Goal: Information Seeking & Learning: Learn about a topic

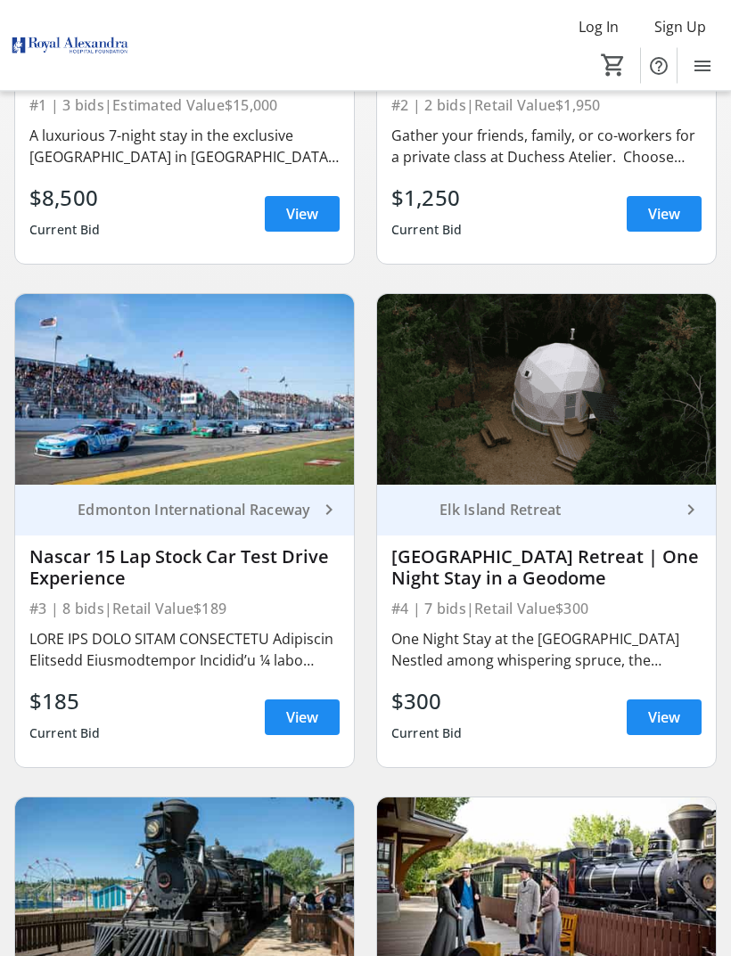
scroll to position [509, 0]
click at [289, 737] on span at bounding box center [302, 717] width 75 height 43
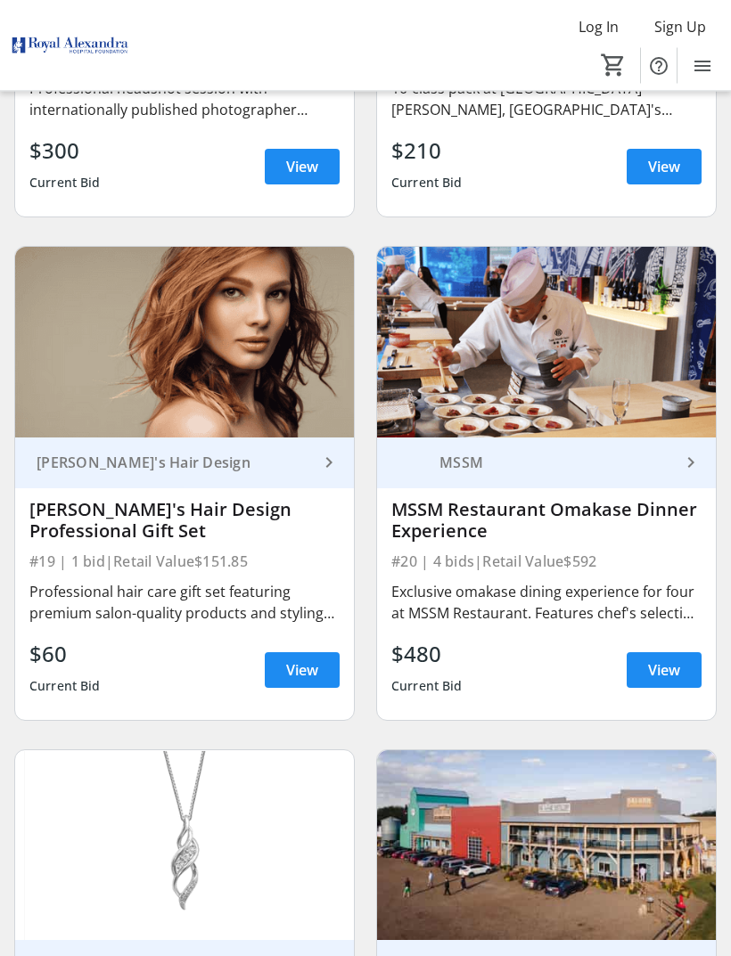
scroll to position [4583, 0]
click at [680, 675] on span at bounding box center [664, 670] width 75 height 43
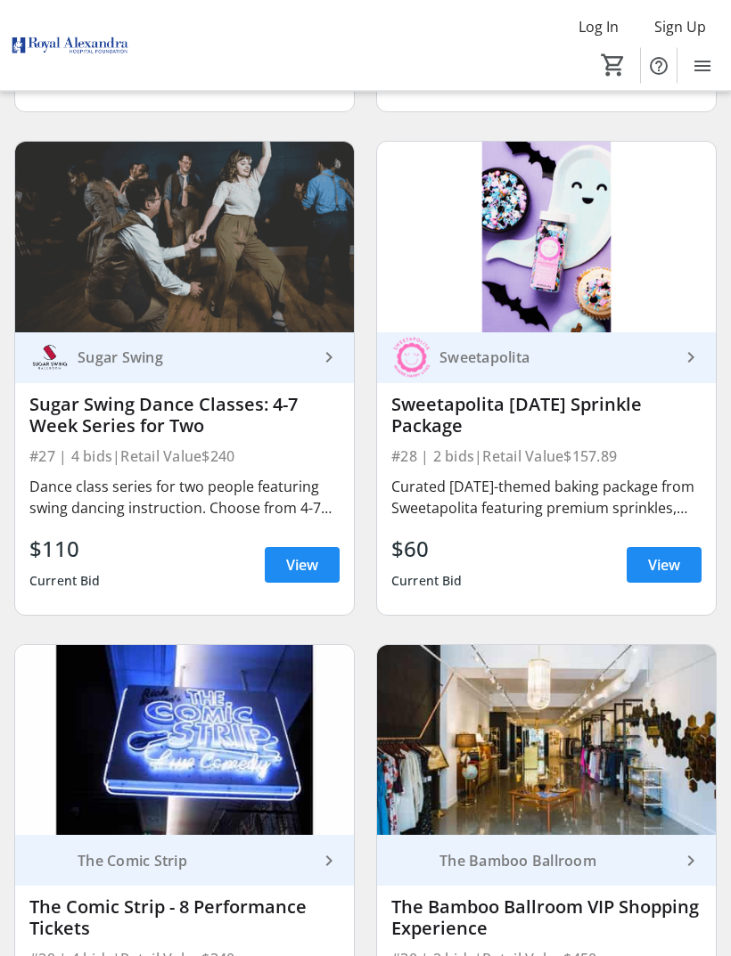
scroll to position [6702, 0]
click at [676, 555] on span "View" at bounding box center [664, 564] width 32 height 21
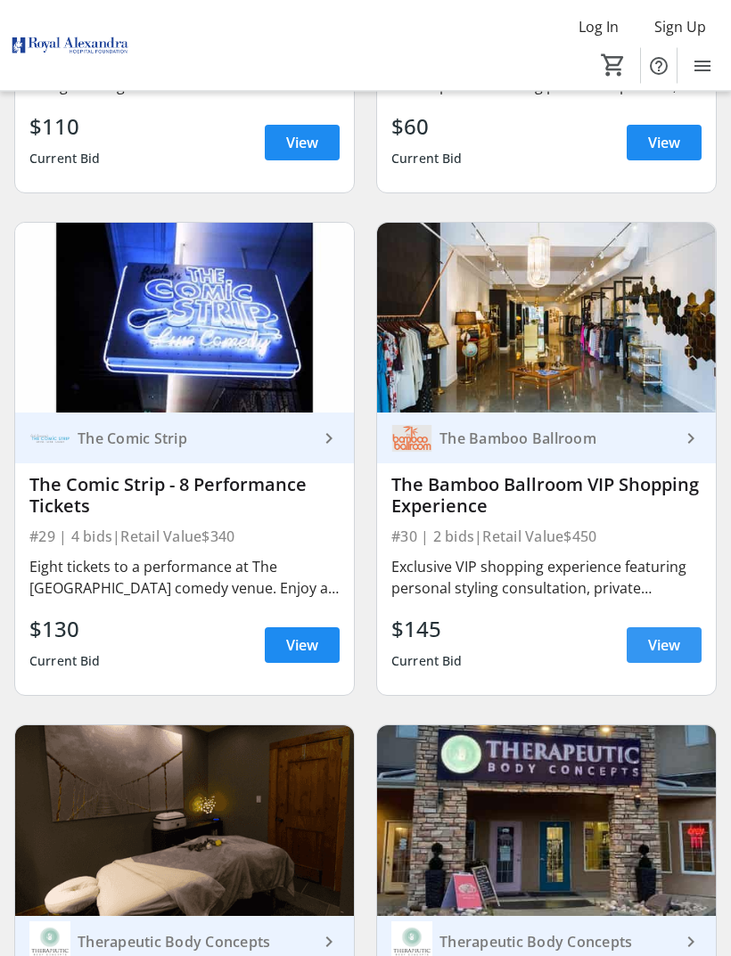
scroll to position [7124, 0]
click at [667, 644] on span "View" at bounding box center [664, 645] width 32 height 21
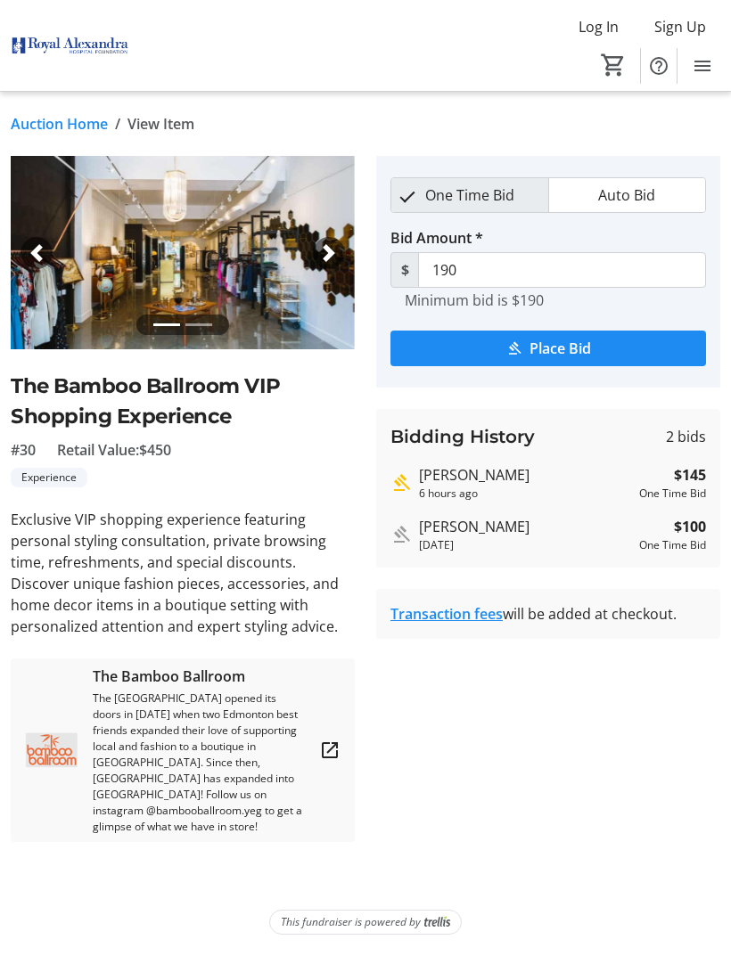
click at [89, 3] on div "Log In Sign Up Home Silent Auction 0" at bounding box center [365, 45] width 731 height 91
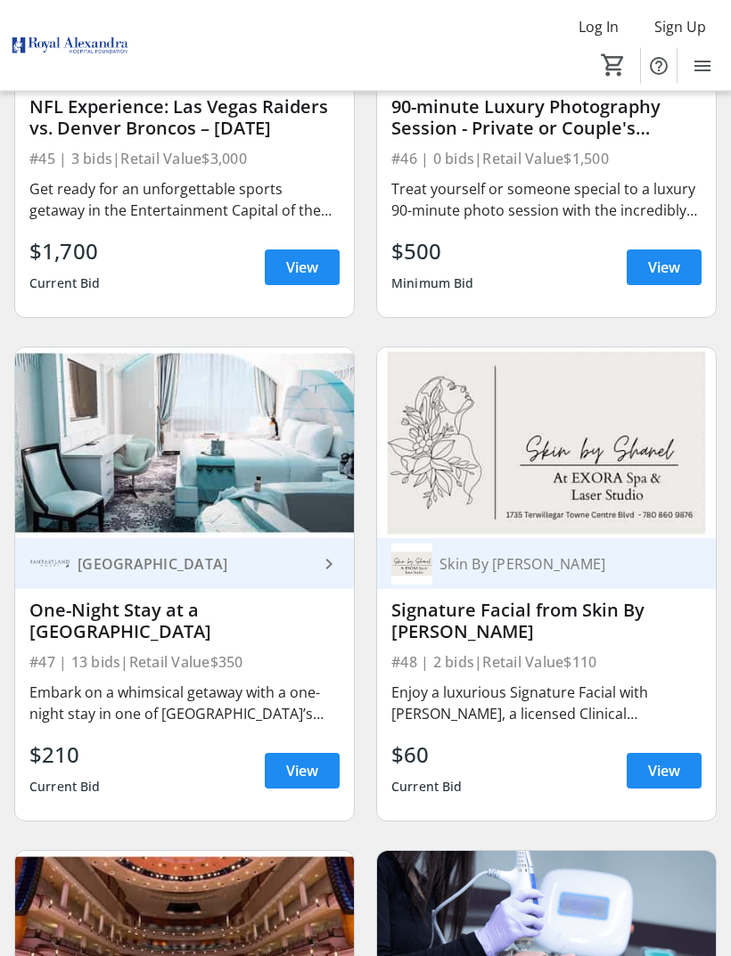
scroll to position [11487, 0]
